Goal: Task Accomplishment & Management: Use online tool/utility

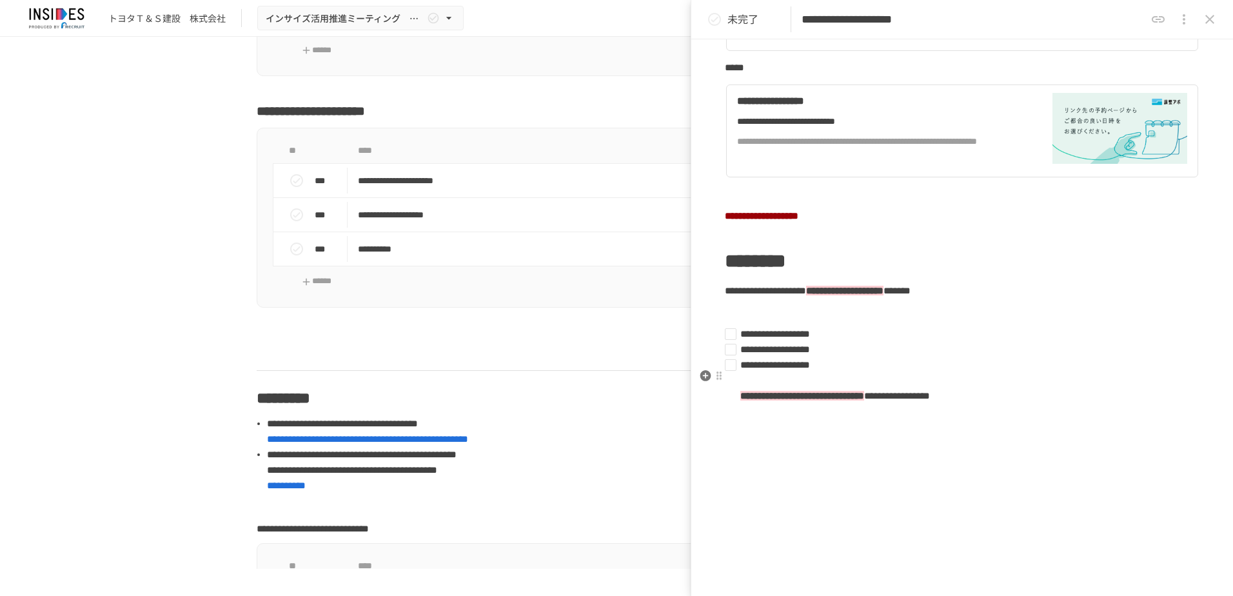
scroll to position [516, 0]
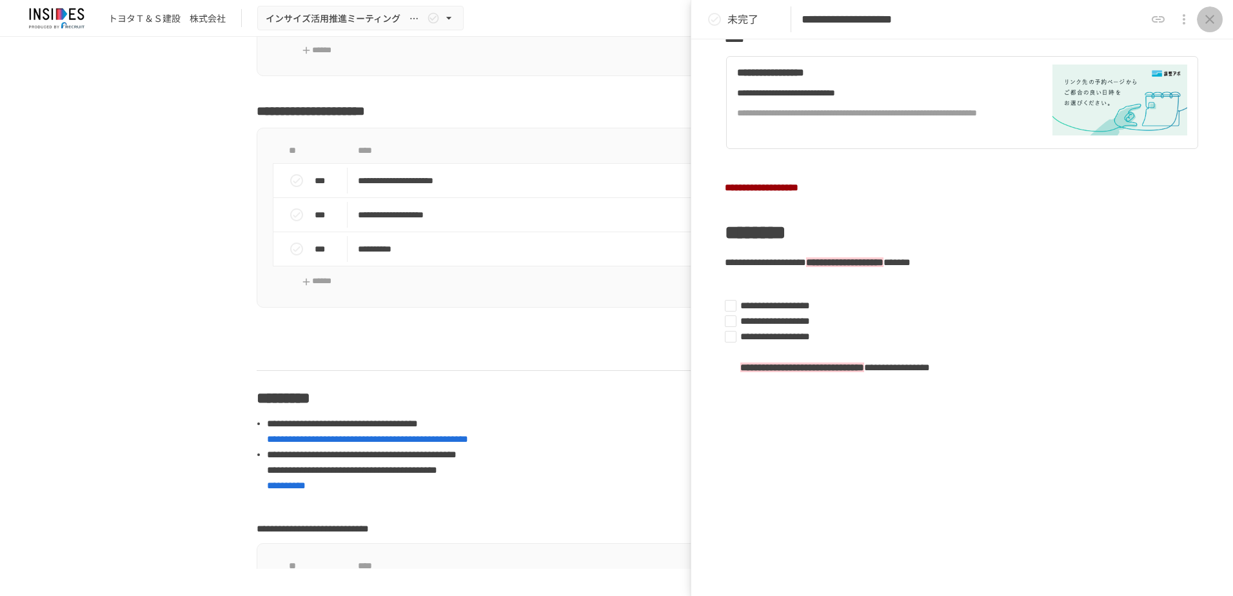
click at [922, 16] on icon "close drawer" at bounding box center [1209, 19] width 15 height 15
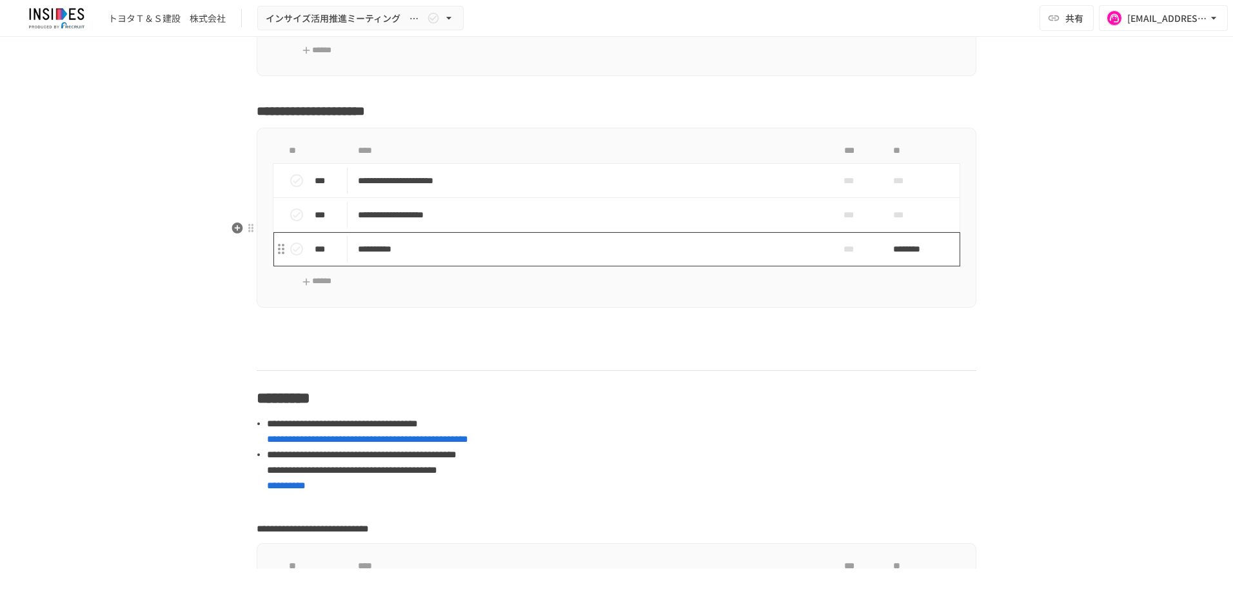
click at [536, 266] on td "**********" at bounding box center [588, 249] width 483 height 34
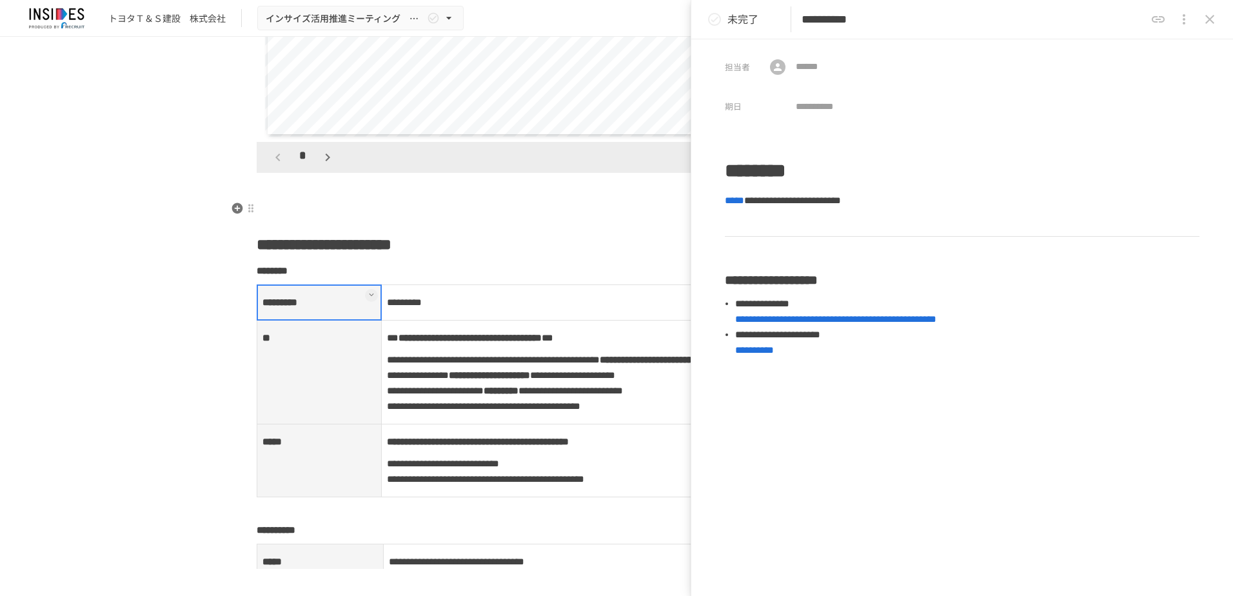
click at [620, 211] on p at bounding box center [616, 208] width 719 height 17
click at [922, 19] on icon "close drawer" at bounding box center [1209, 19] width 9 height 9
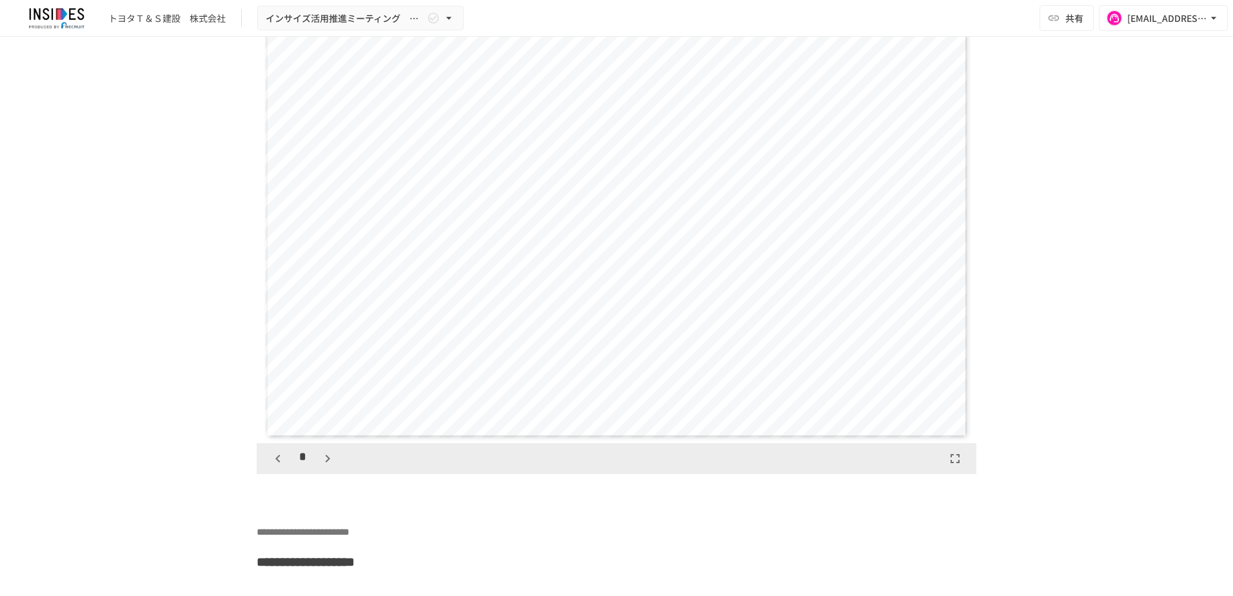
scroll to position [3401, 0]
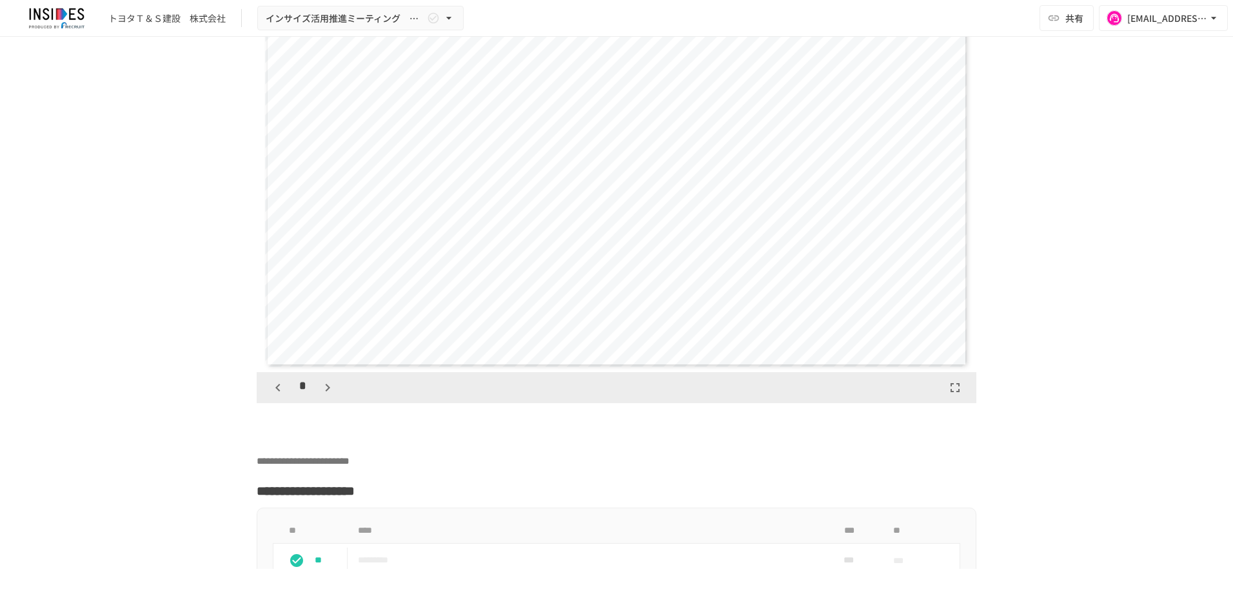
click at [320, 395] on icon "button" at bounding box center [327, 387] width 15 height 15
click at [269, 398] on button "button" at bounding box center [278, 387] width 22 height 22
click at [320, 395] on icon "button" at bounding box center [327, 387] width 15 height 15
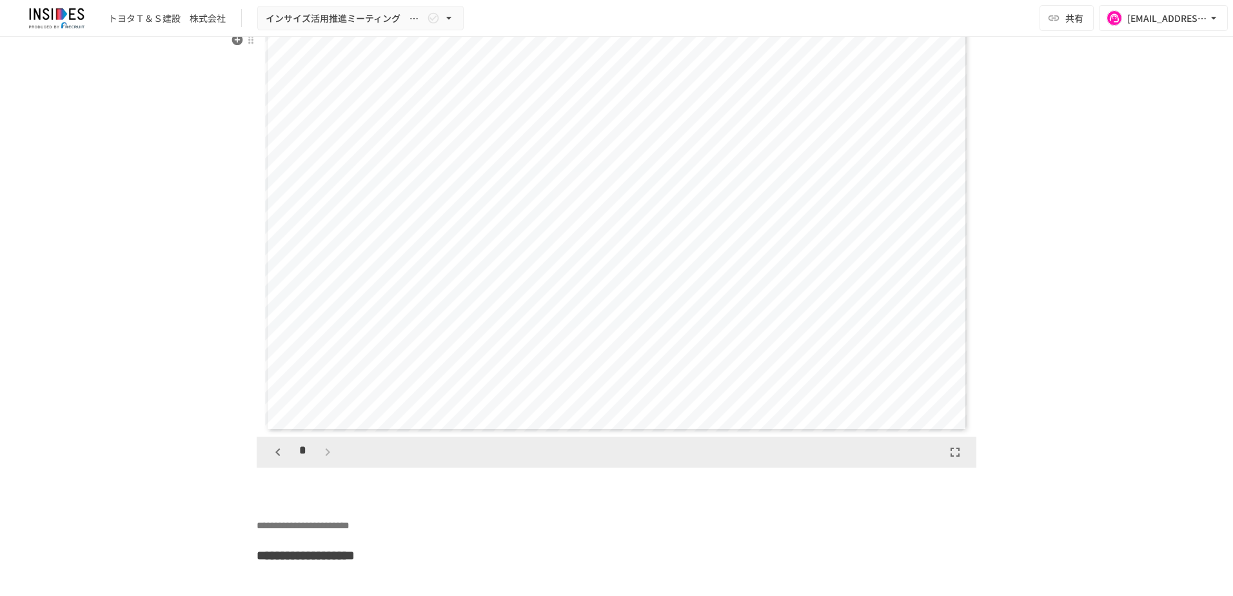
click at [275, 456] on icon "button" at bounding box center [277, 452] width 5 height 8
click at [270, 460] on icon "button" at bounding box center [277, 451] width 15 height 15
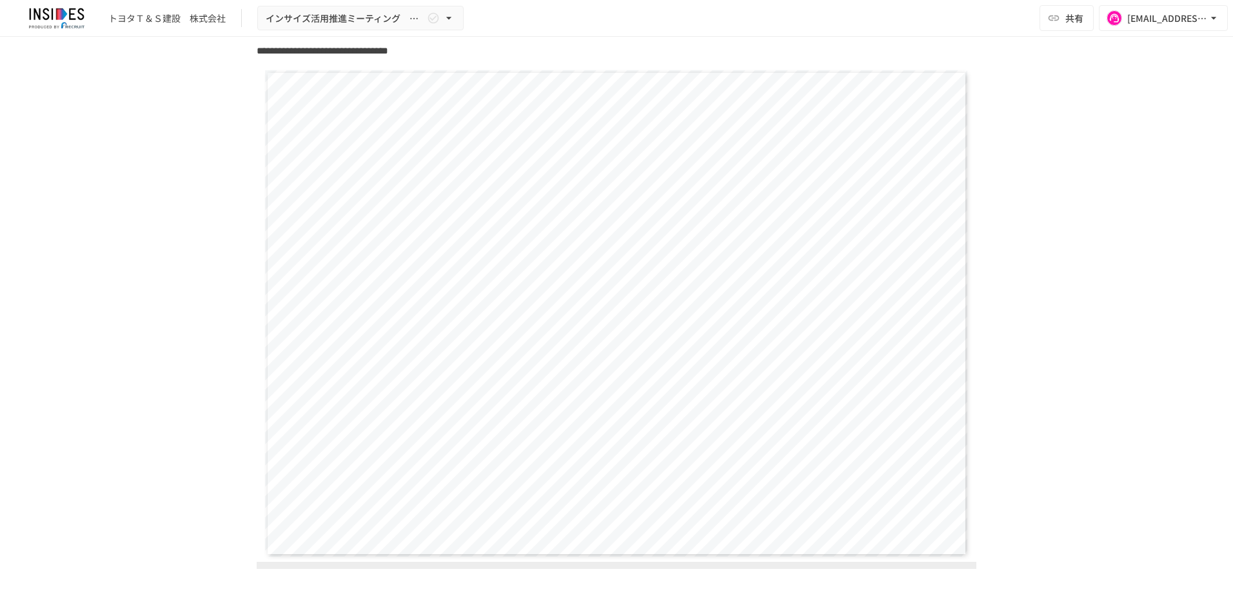
scroll to position [1016, 0]
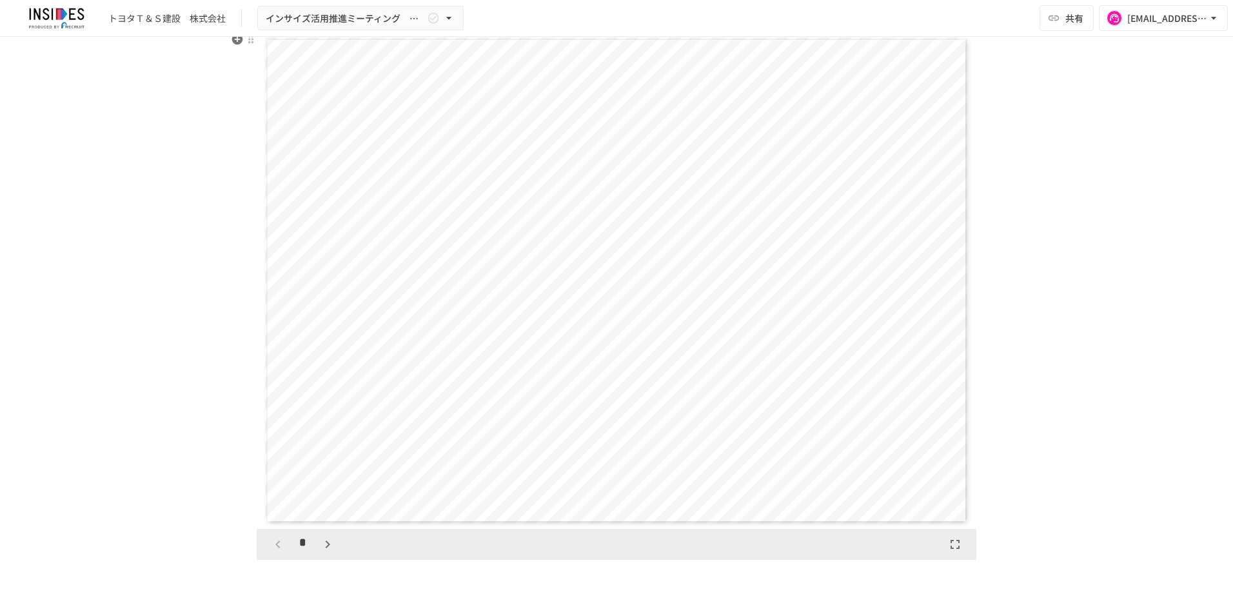
click at [320, 518] on icon "button" at bounding box center [327, 543] width 15 height 15
click at [322, 518] on icon "button" at bounding box center [327, 543] width 15 height 15
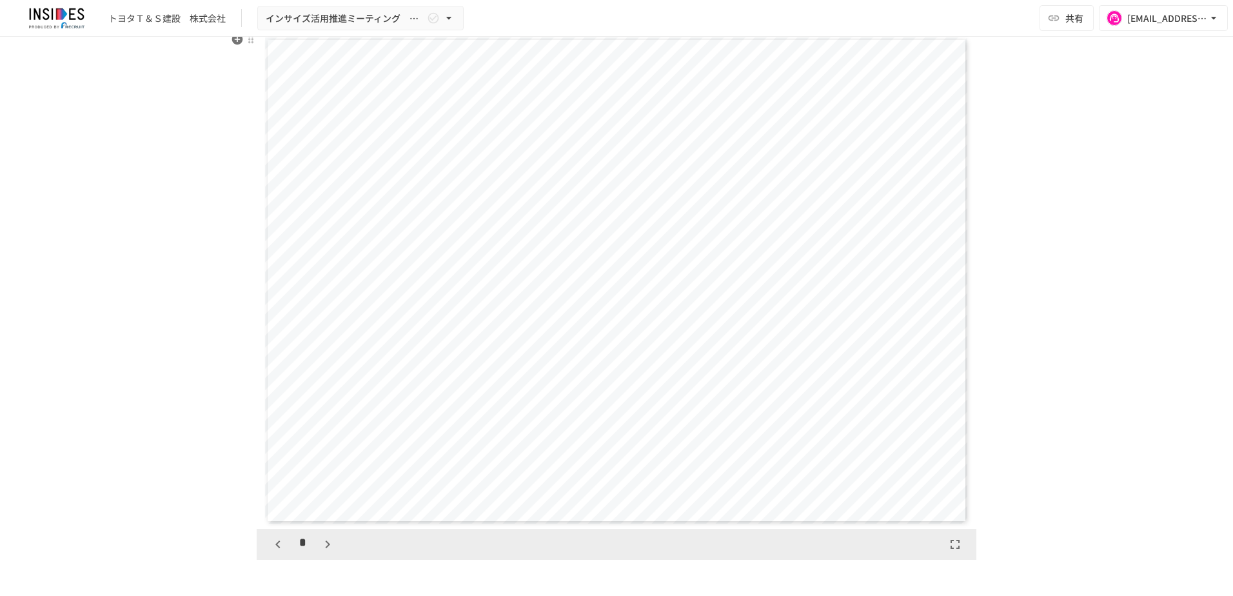
scroll to position [1489, 0]
click at [324, 518] on icon "button" at bounding box center [327, 543] width 15 height 15
click at [276, 518] on icon "button" at bounding box center [277, 543] width 15 height 15
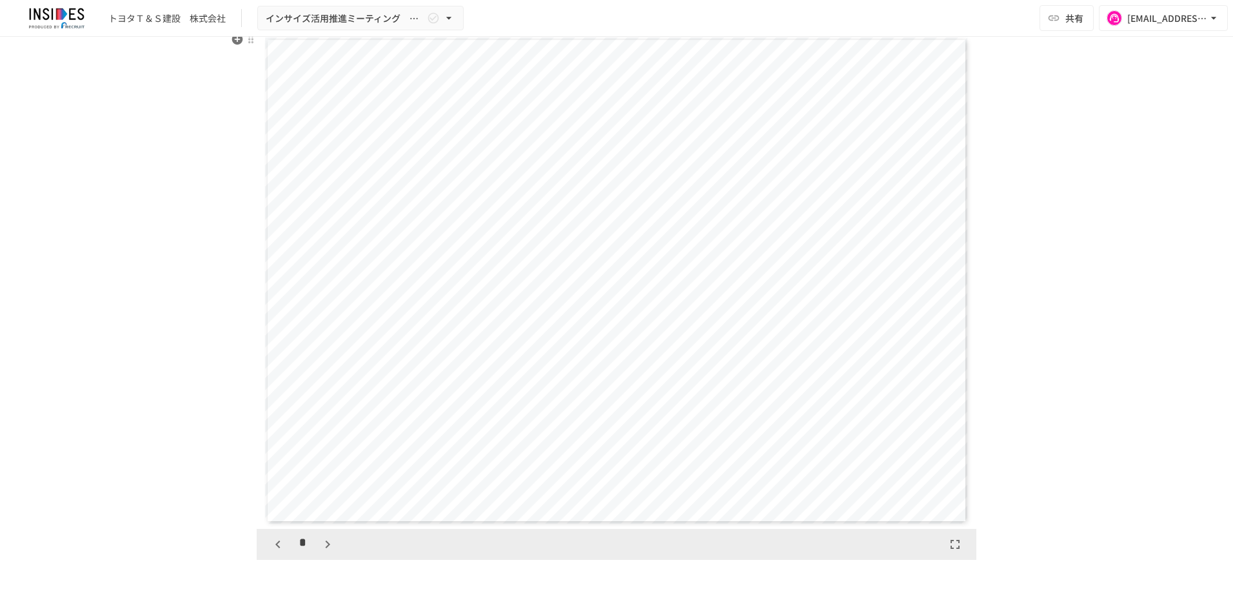
click at [276, 518] on icon "button" at bounding box center [277, 543] width 15 height 15
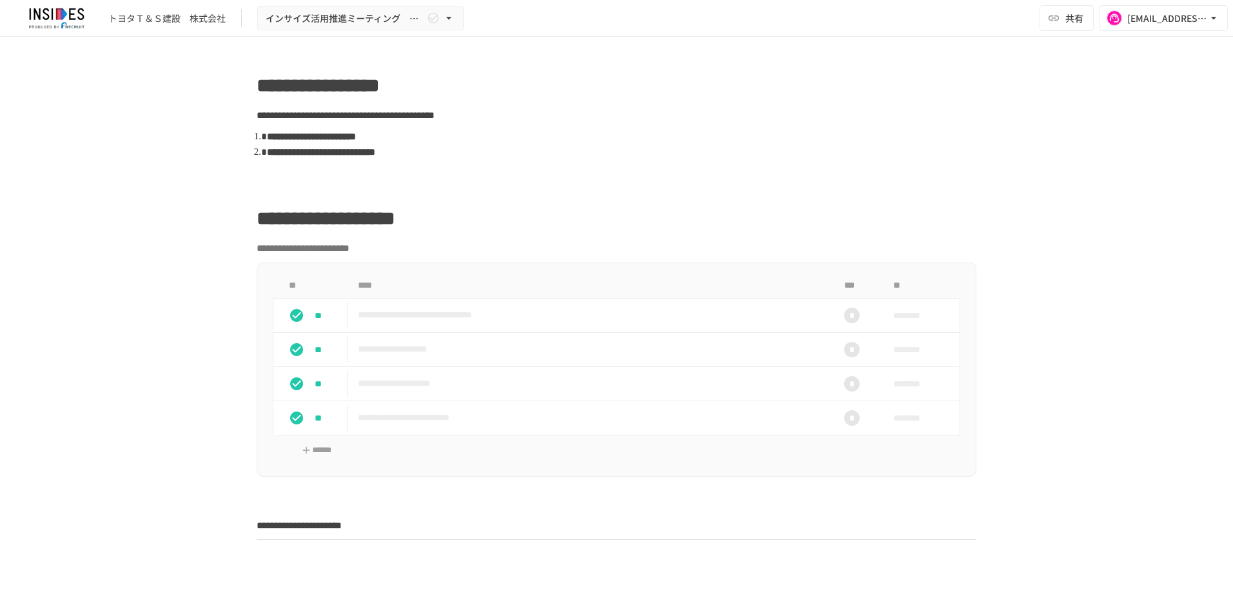
scroll to position [387, 0]
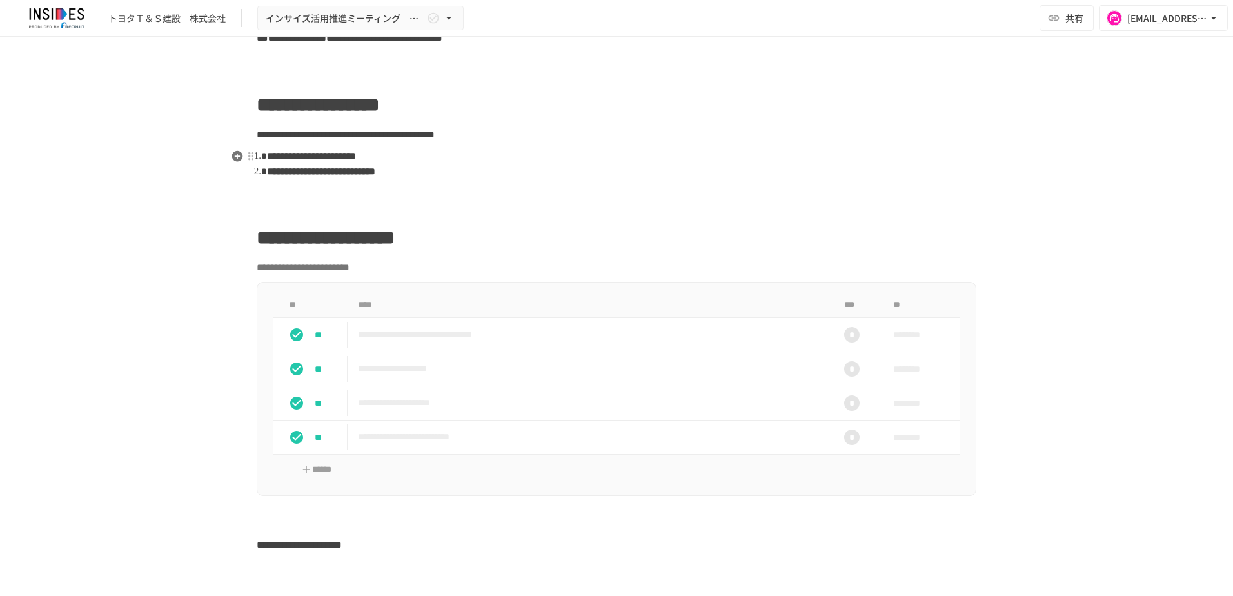
click at [542, 161] on li "**********" at bounding box center [621, 155] width 709 height 15
click at [570, 171] on li "**********" at bounding box center [621, 171] width 709 height 15
drag, startPoint x: 423, startPoint y: 173, endPoint x: 351, endPoint y: 176, distance: 71.6
click at [351, 176] on strong "**********" at bounding box center [321, 171] width 108 height 10
click at [355, 176] on strong "**********" at bounding box center [321, 171] width 108 height 10
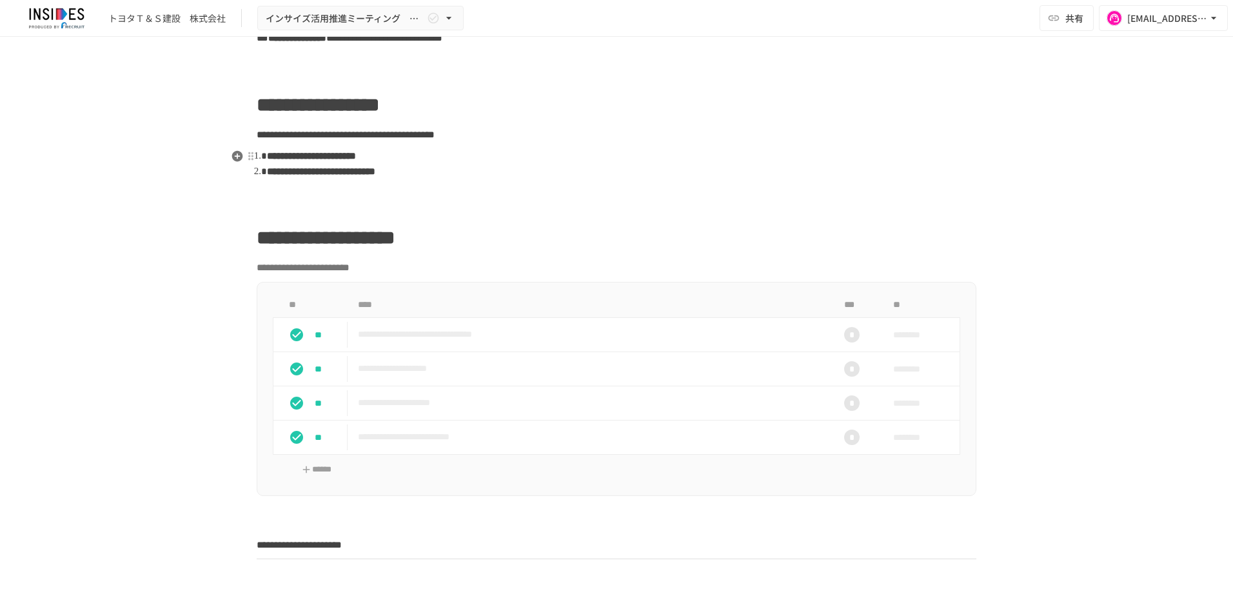
click at [566, 170] on li "**********" at bounding box center [621, 171] width 709 height 15
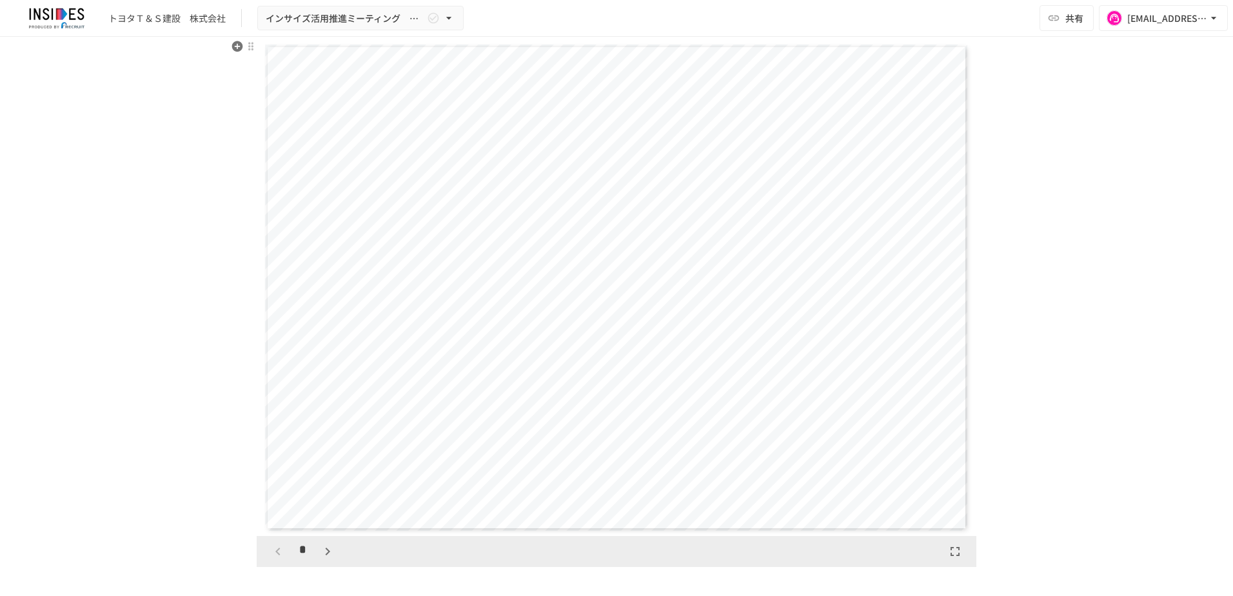
scroll to position [1031, 0]
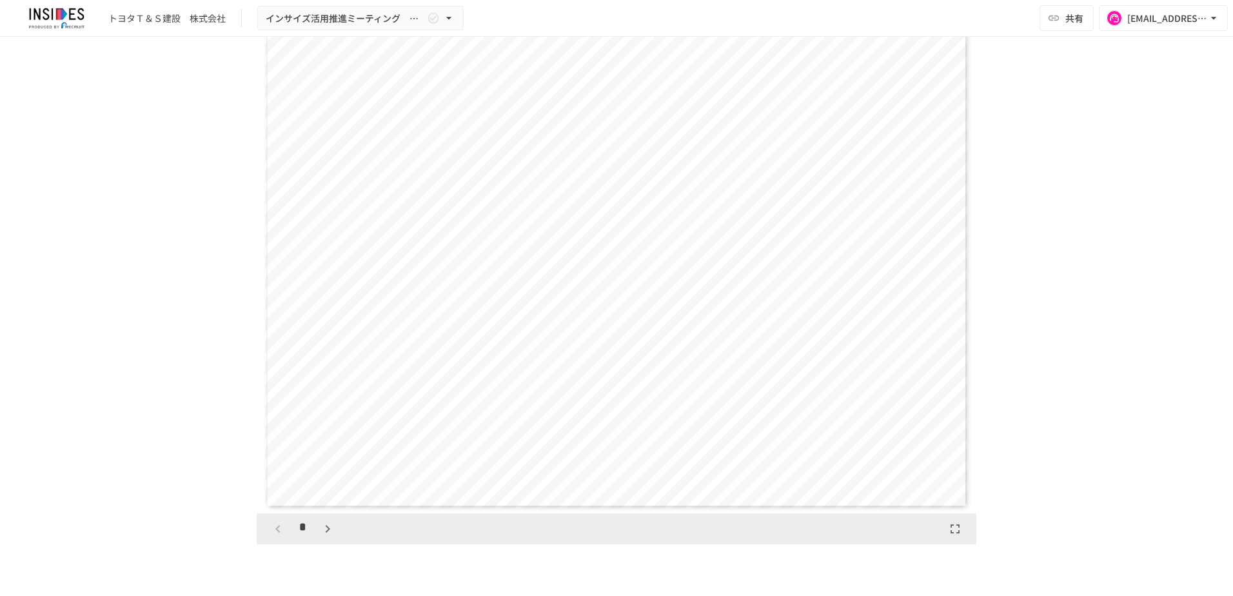
click at [323, 518] on icon "button" at bounding box center [327, 528] width 15 height 15
click at [320, 518] on icon "button" at bounding box center [327, 528] width 15 height 15
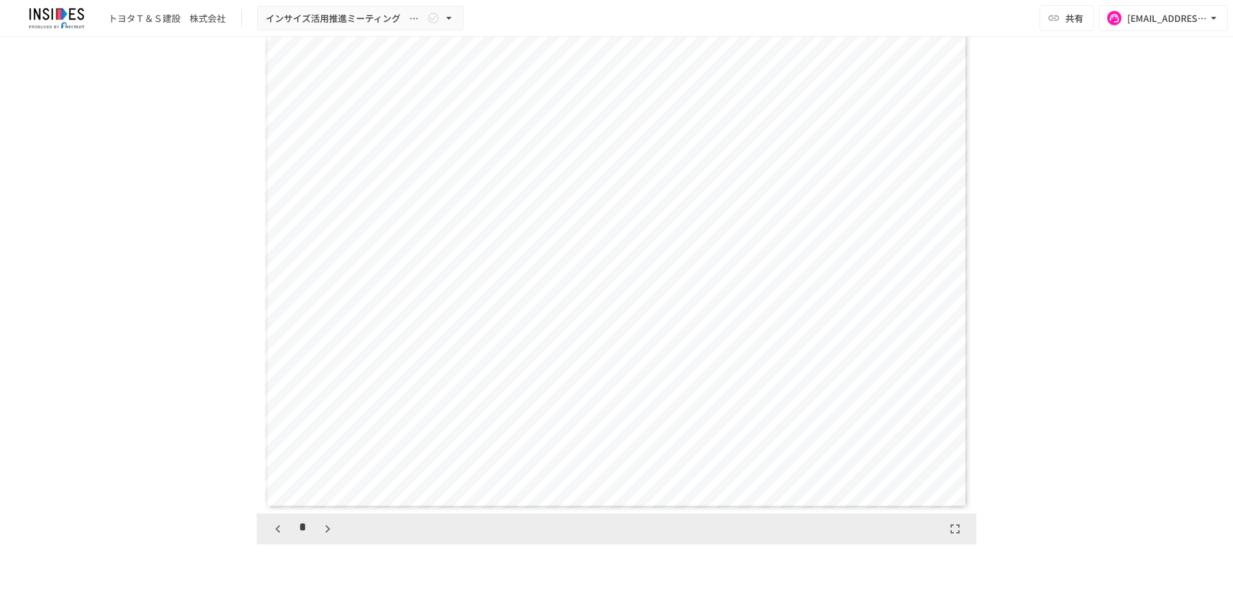
click at [320, 518] on icon "button" at bounding box center [327, 528] width 15 height 15
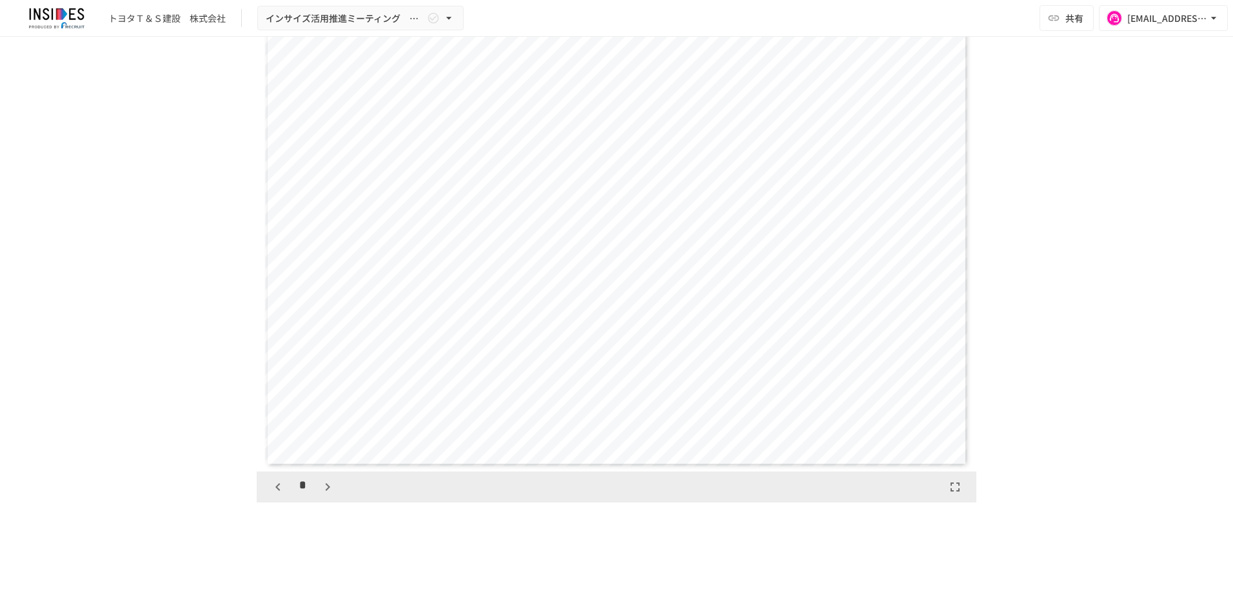
scroll to position [1096, 0]
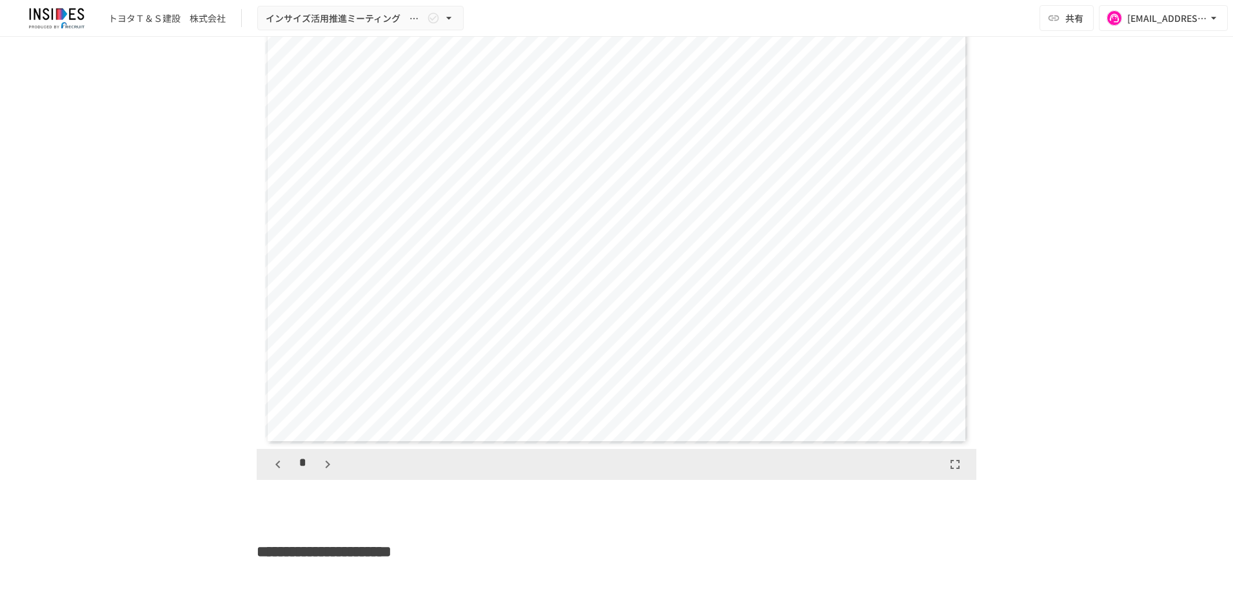
click at [321, 462] on icon "button" at bounding box center [327, 463] width 15 height 15
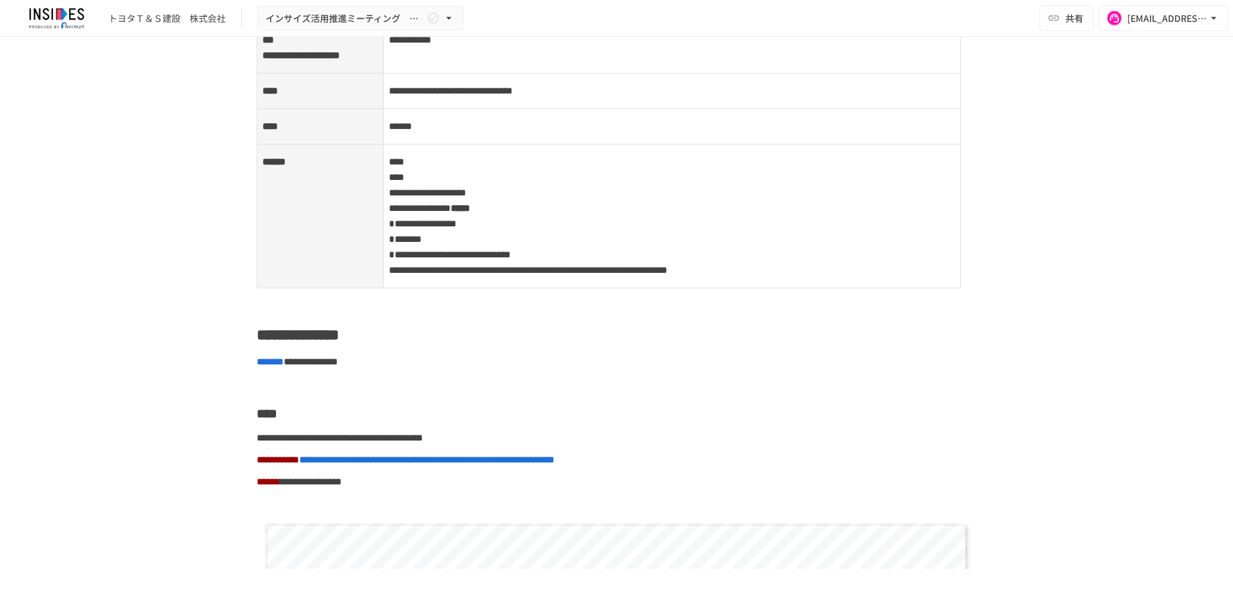
scroll to position [2063, 0]
